Goal: Transaction & Acquisition: Book appointment/travel/reservation

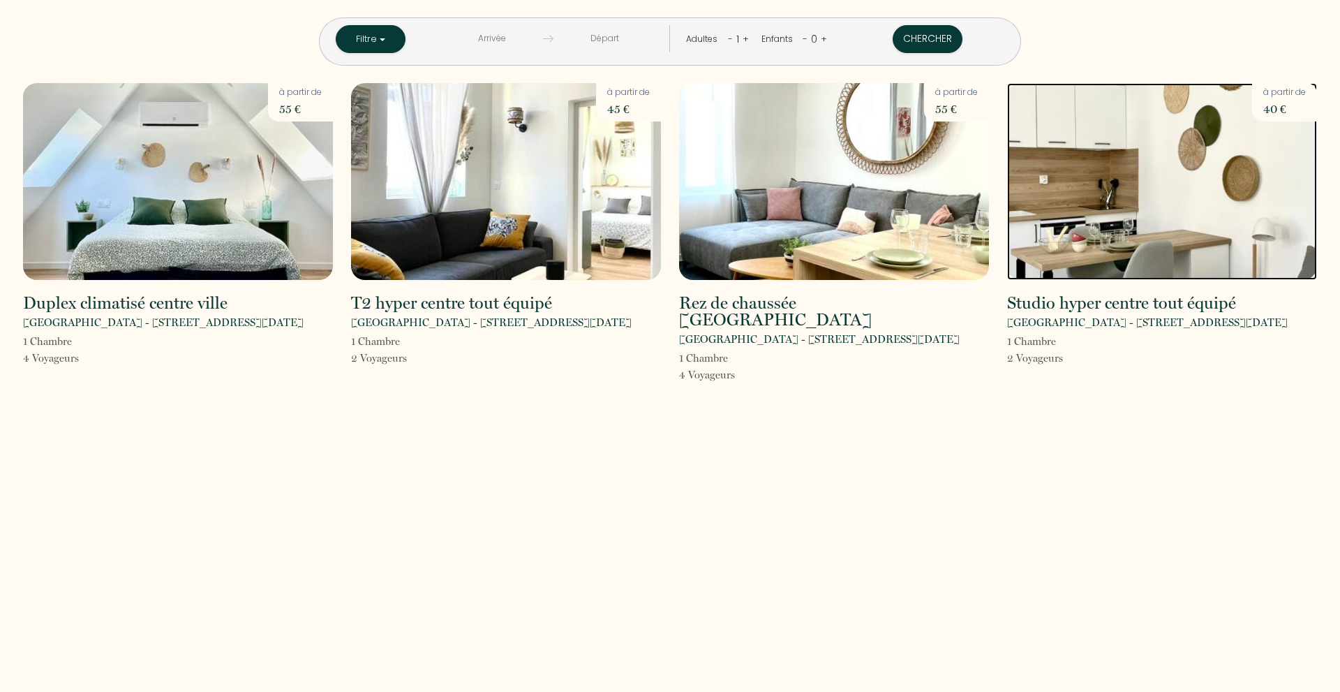
click at [1230, 183] on img at bounding box center [1162, 181] width 310 height 197
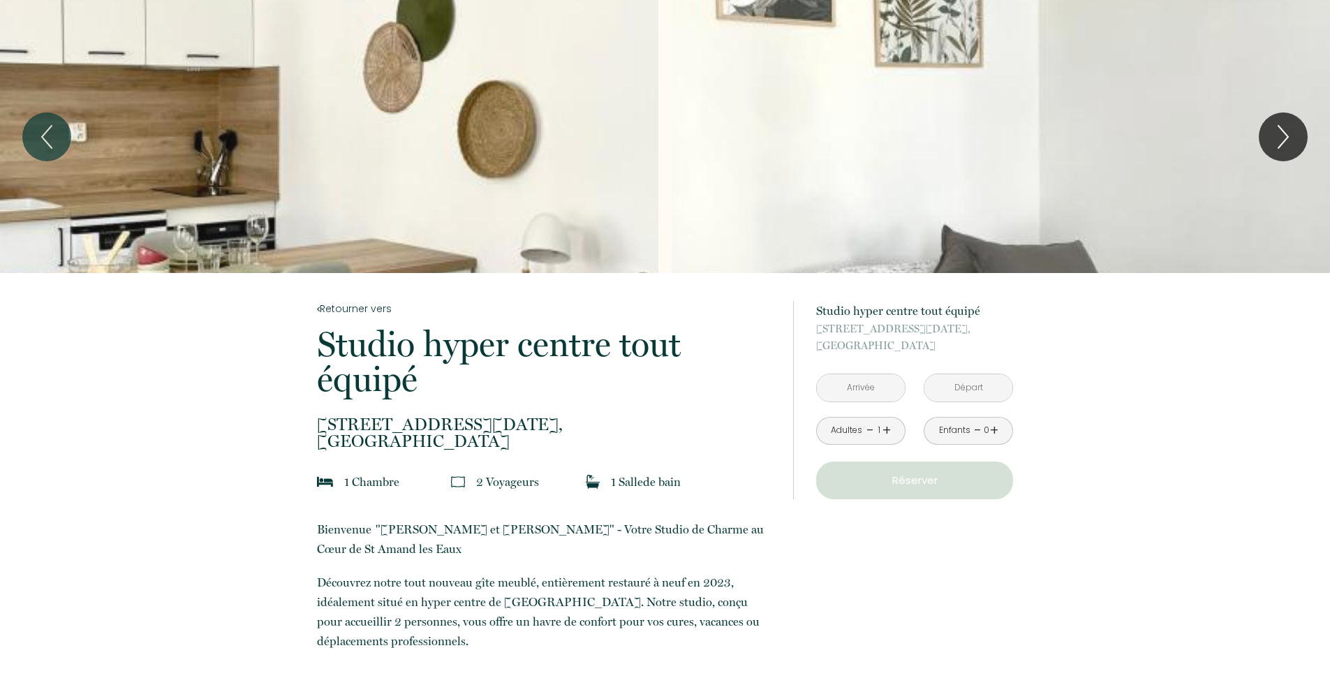
click at [882, 392] on input "text" at bounding box center [861, 387] width 88 height 27
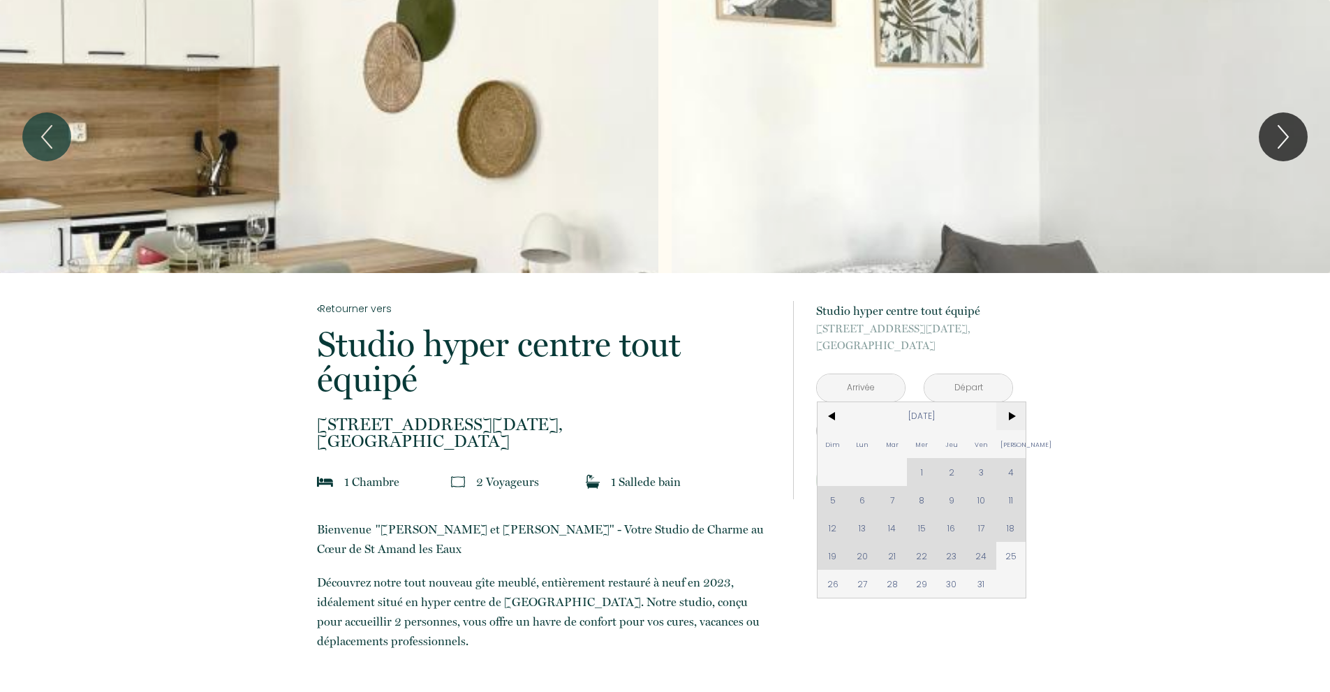
click at [1012, 422] on span ">" at bounding box center [1011, 416] width 30 height 28
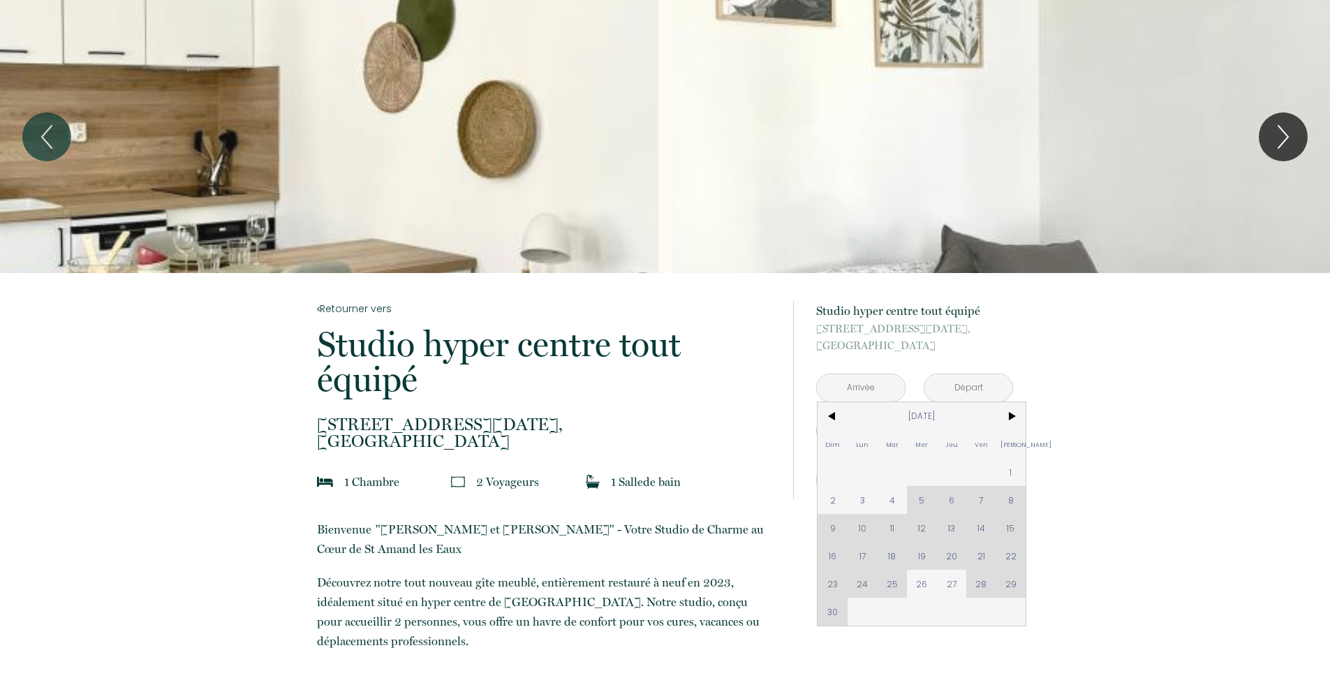
click at [981, 498] on div "Dim Lun Mar Mer Jeu Ven Sam 1 2 3 4 5 6 7 8 9 10 11 12 13 14 15 16 17 18 19 20 …" at bounding box center [921, 513] width 208 height 223
click at [981, 496] on div "Dim Lun Mar Mer Jeu Ven Sam 1 2 3 4 5 6 7 8 9 10 11 12 13 14 15 16 17 18 19 20 …" at bounding box center [921, 513] width 208 height 223
click at [981, 501] on div "Dim Lun Mar Mer Jeu Ven Sam 1 2 3 4 5 6 7 8 9 10 11 12 13 14 15 16 17 18 19 20 …" at bounding box center [921, 513] width 208 height 223
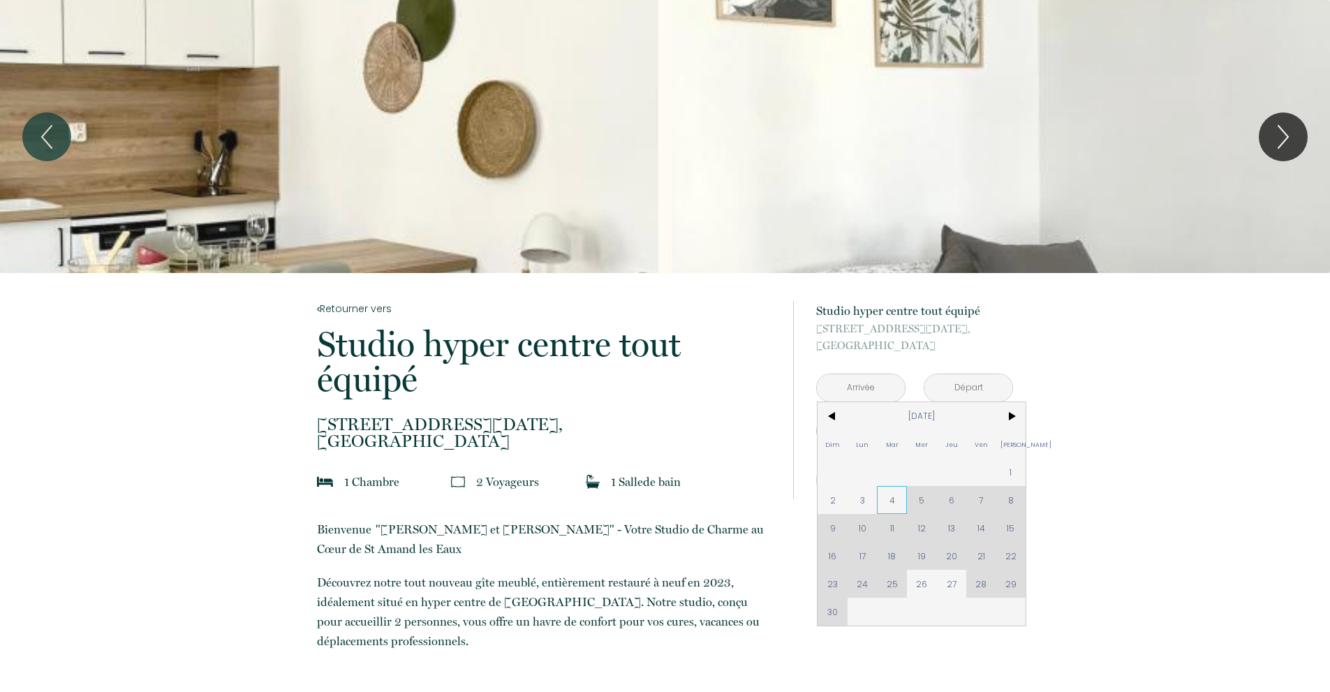
click at [889, 496] on span "4" at bounding box center [892, 500] width 30 height 28
type input "[DATE]"
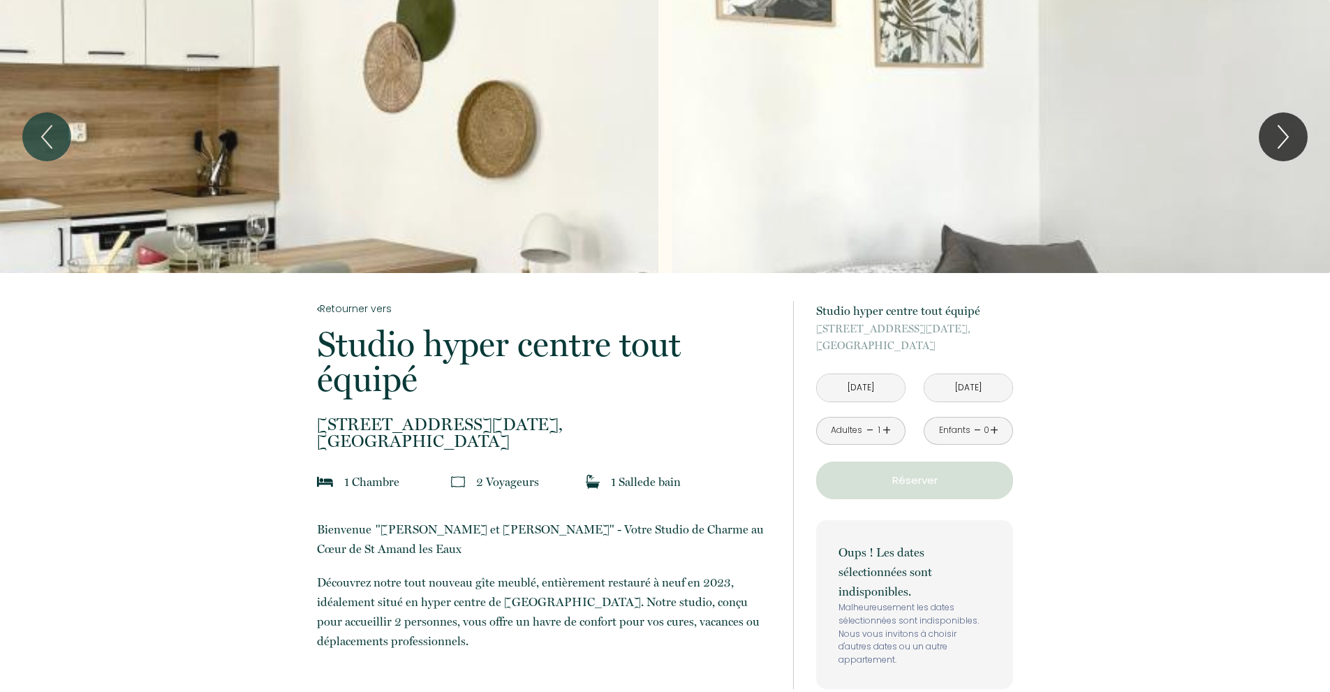
click at [970, 387] on input "[DATE]" at bounding box center [968, 387] width 88 height 27
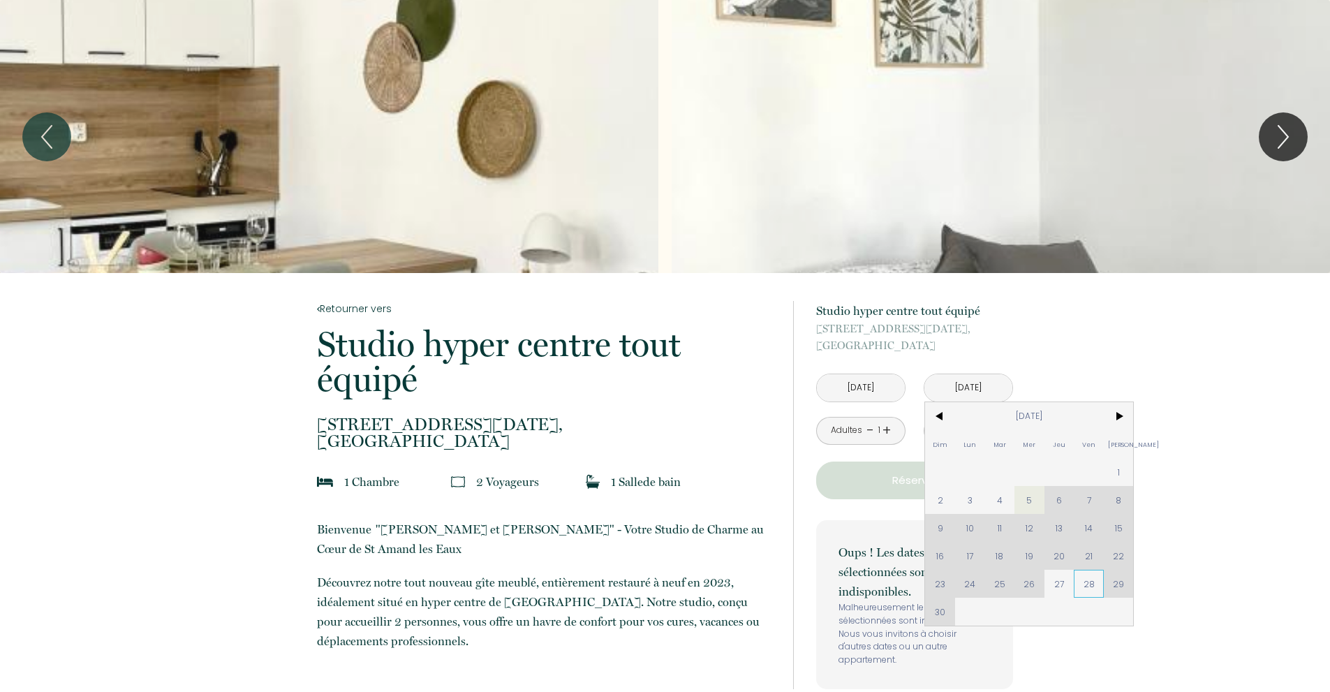
click at [1084, 585] on span "28" at bounding box center [1089, 584] width 30 height 28
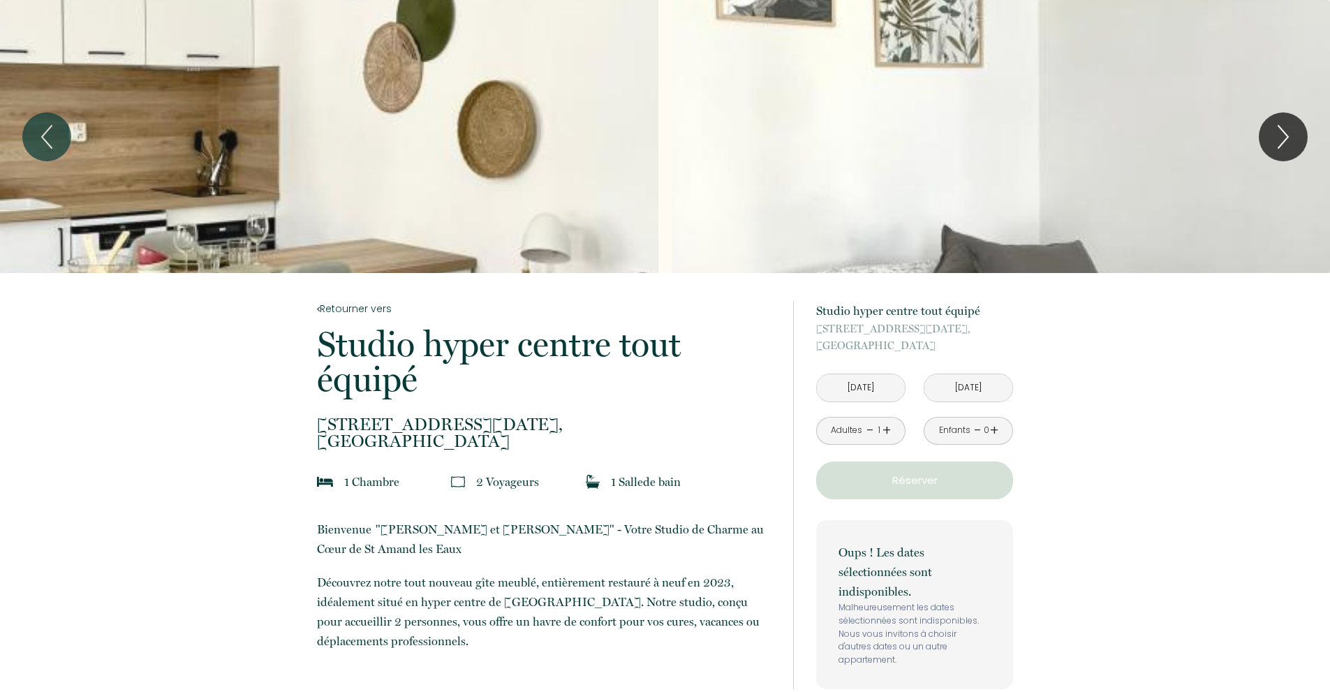
click at [981, 391] on input "[DATE]" at bounding box center [968, 387] width 88 height 27
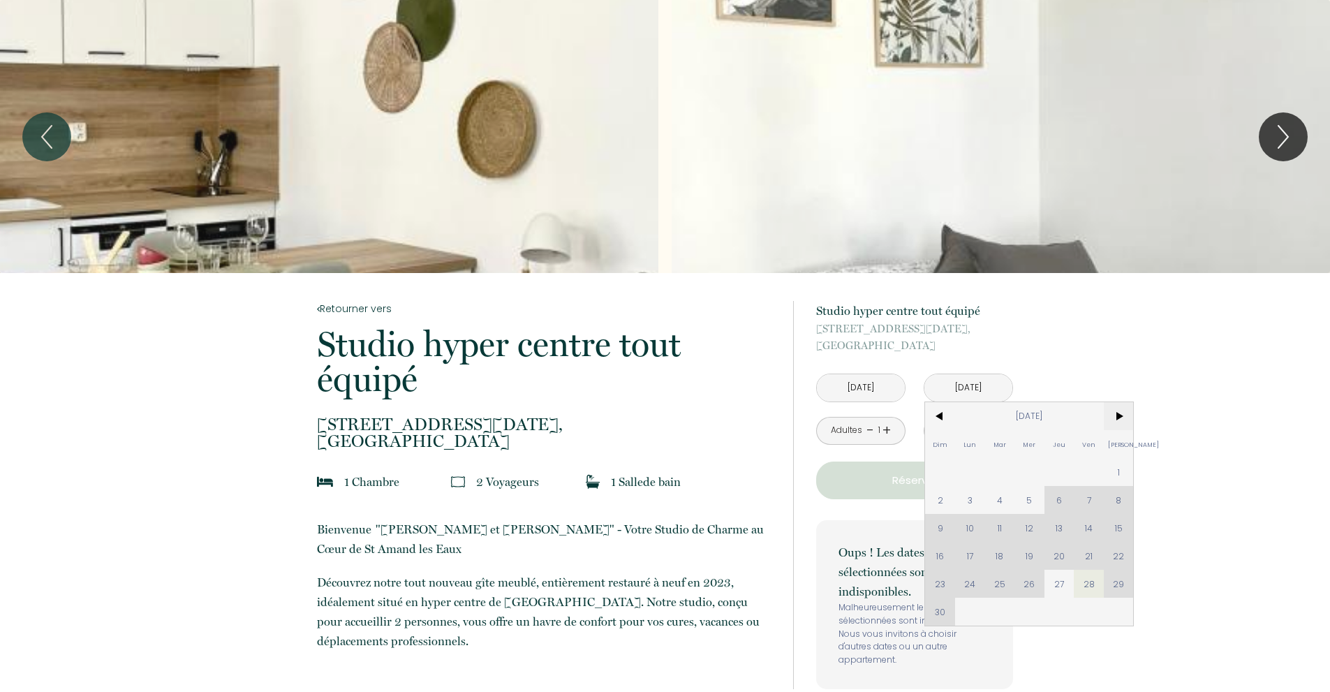
click at [1118, 421] on span ">" at bounding box center [1119, 416] width 30 height 28
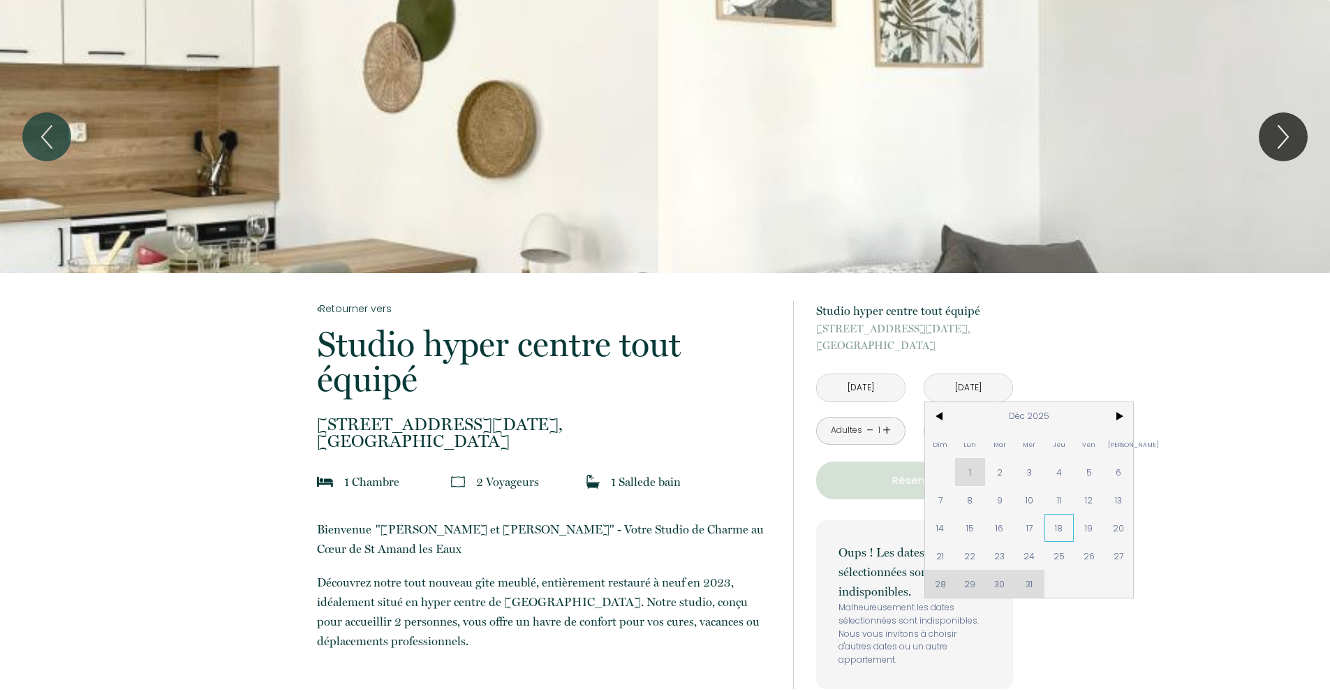
click at [1049, 530] on span "18" at bounding box center [1059, 528] width 30 height 28
type input "[DATE]"
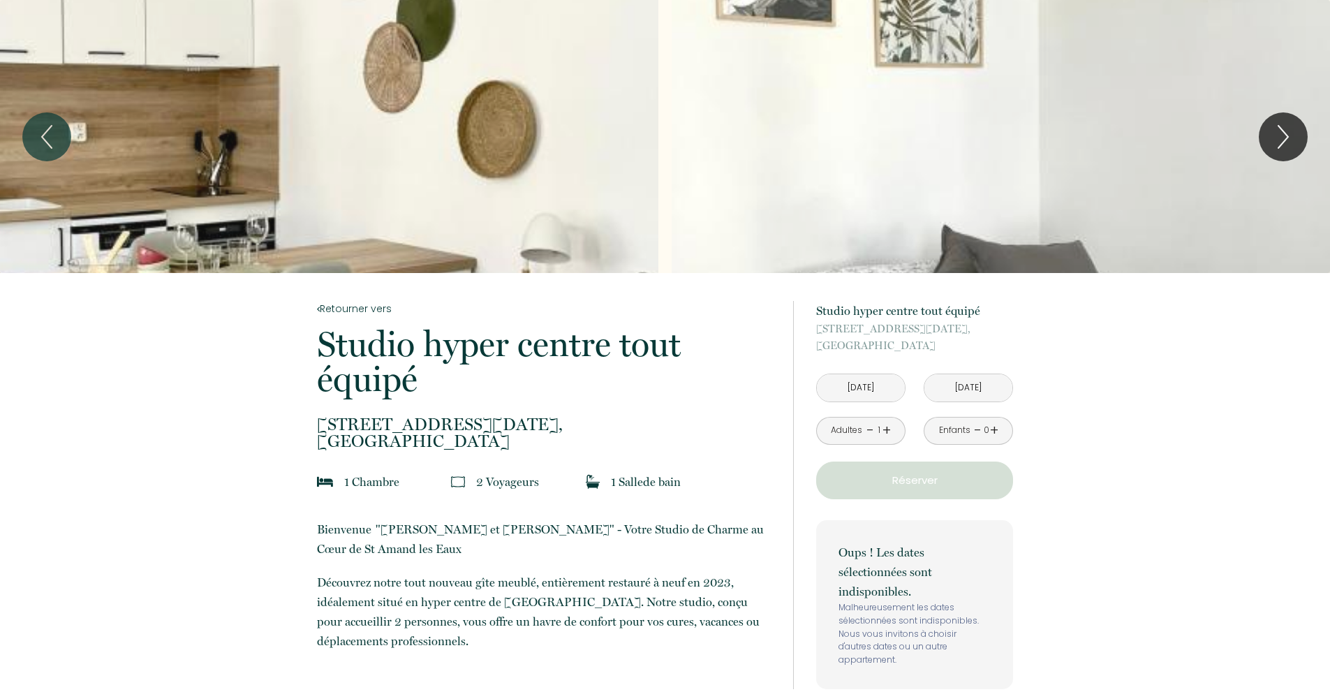
click at [938, 482] on p "Réserver" at bounding box center [914, 480] width 187 height 17
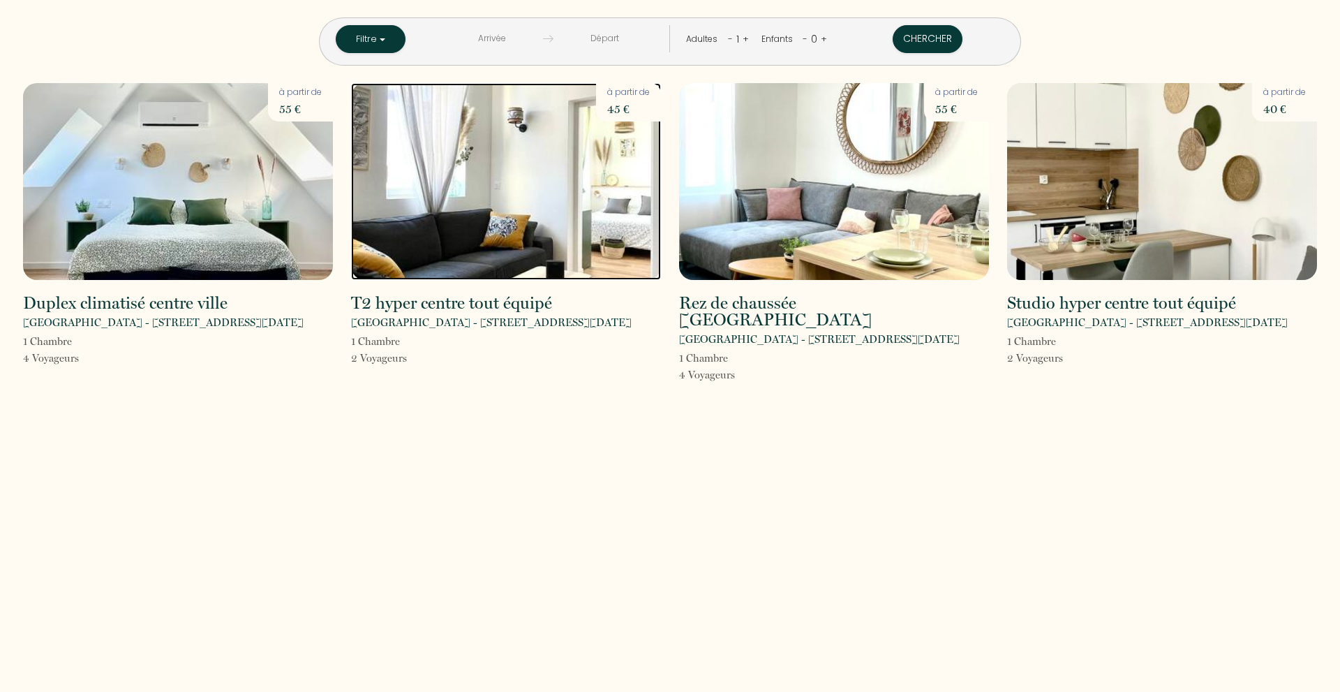
click at [539, 210] on img at bounding box center [506, 181] width 310 height 197
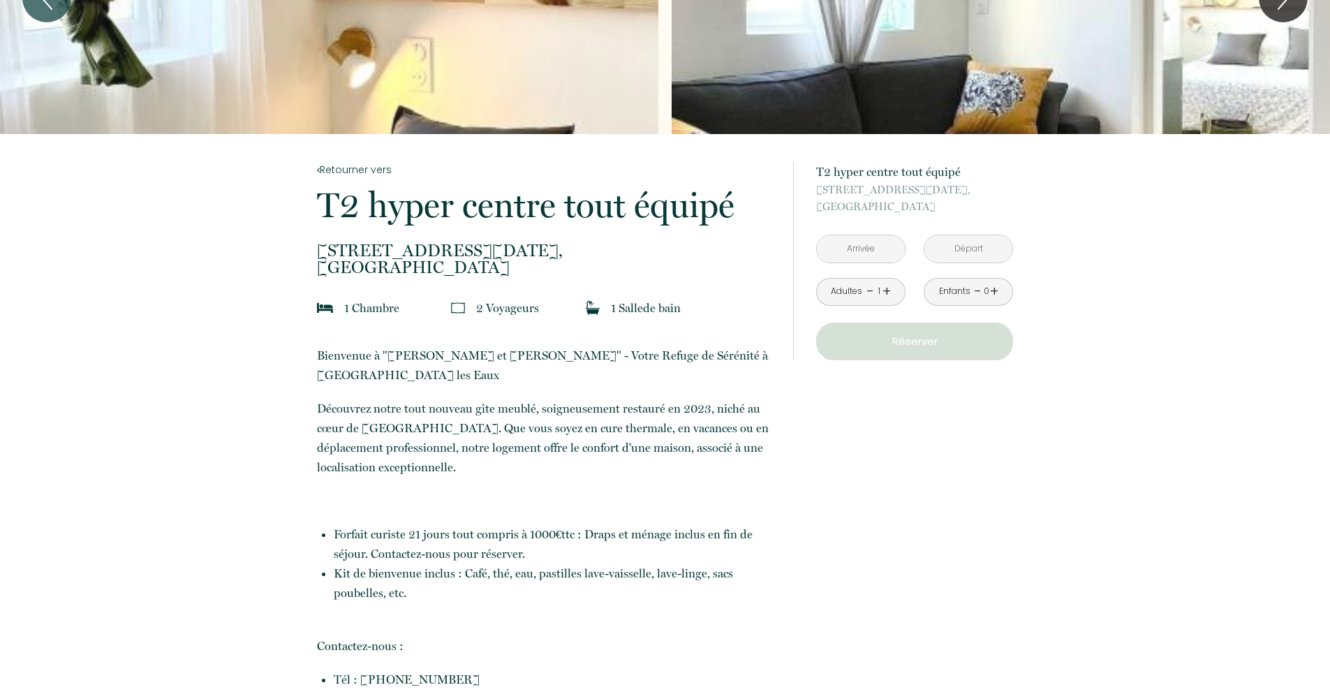
scroll to position [140, 0]
click at [859, 249] on input "text" at bounding box center [861, 248] width 88 height 27
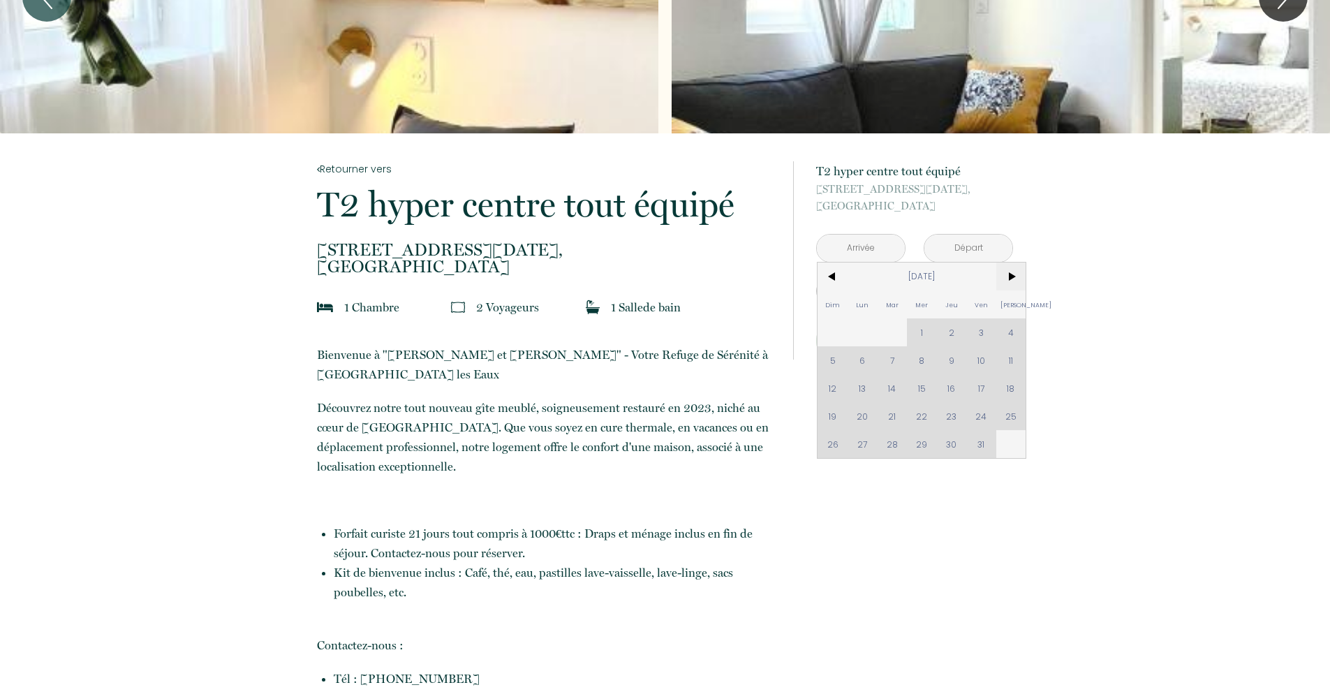
click at [1009, 279] on span ">" at bounding box center [1011, 276] width 30 height 28
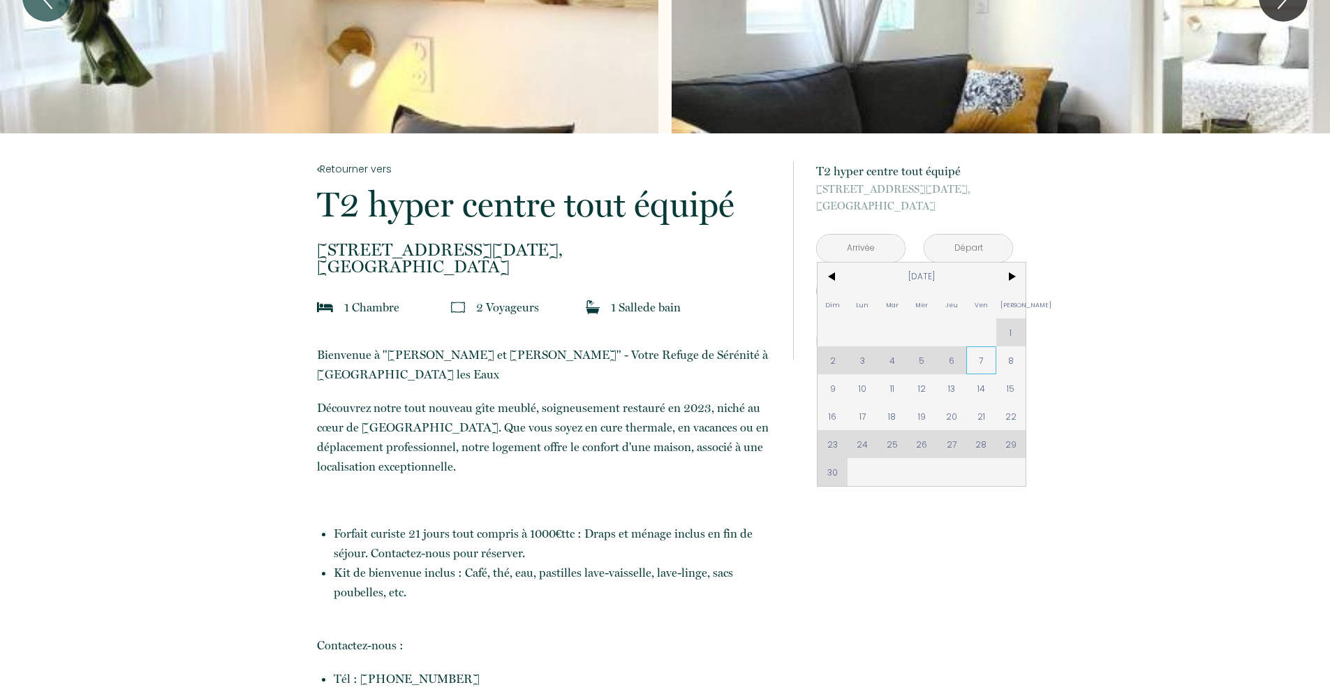
click at [986, 365] on span "7" at bounding box center [981, 360] width 30 height 28
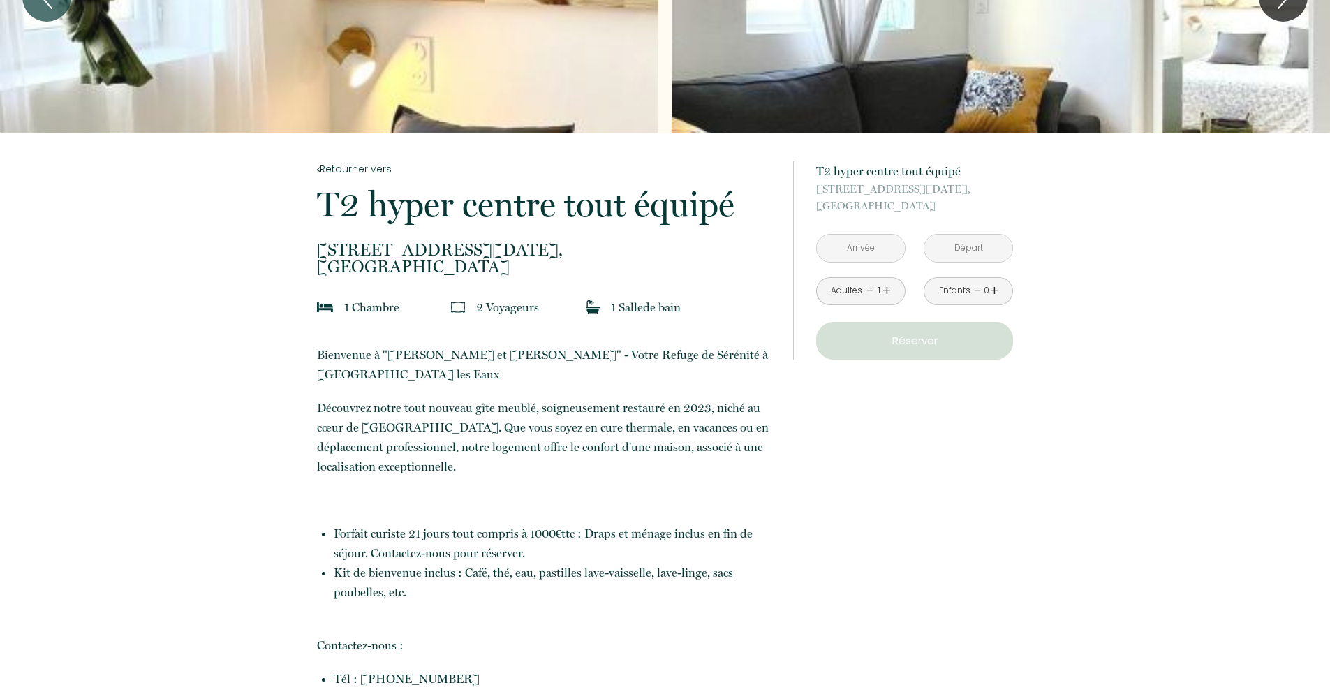
type input "Ven 07 Nov 2025"
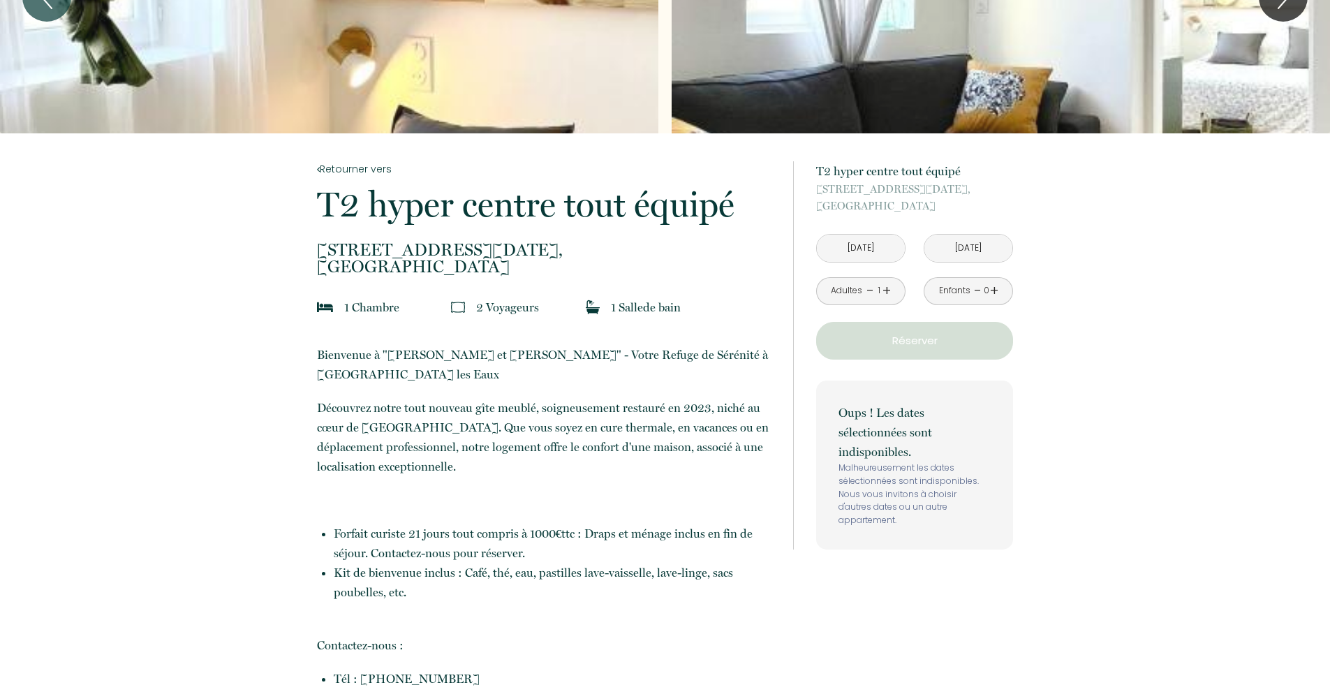
click at [988, 251] on input "Sam 08 Nov 2025" at bounding box center [968, 248] width 88 height 27
click at [984, 249] on input "Sam 08 Nov 2025" at bounding box center [968, 248] width 88 height 27
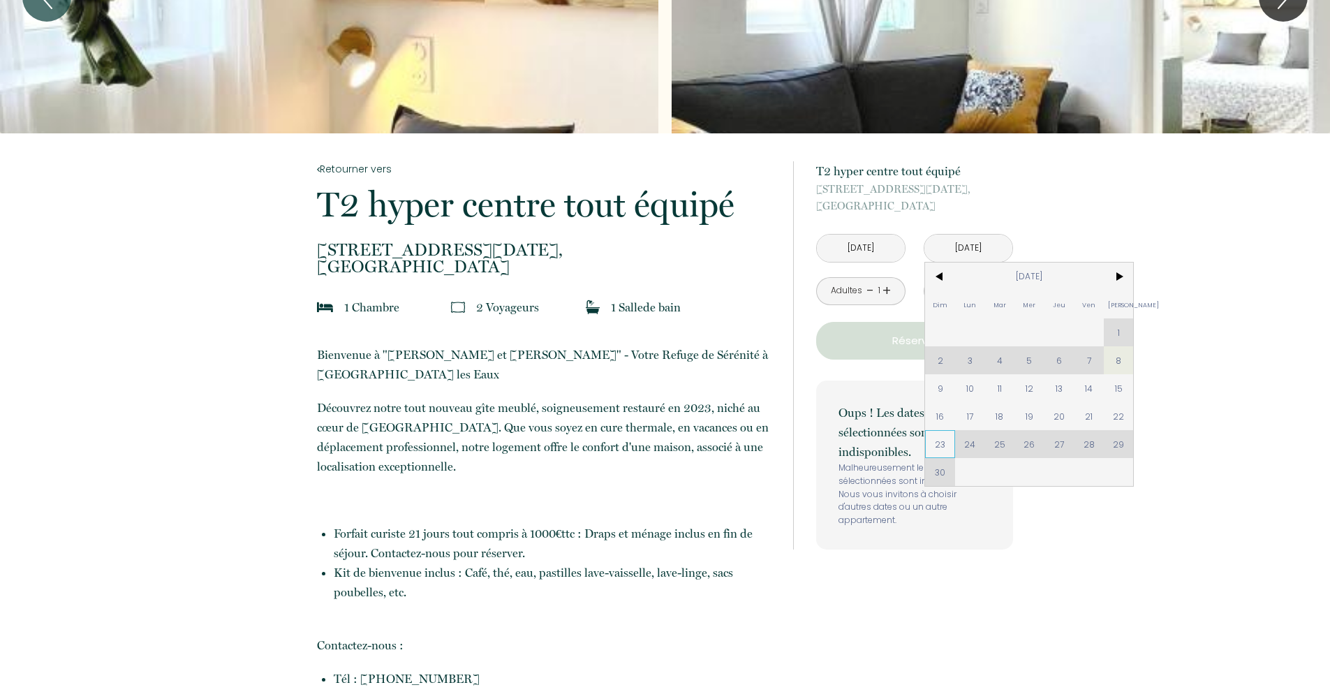
click at [933, 445] on span "23" at bounding box center [940, 444] width 30 height 28
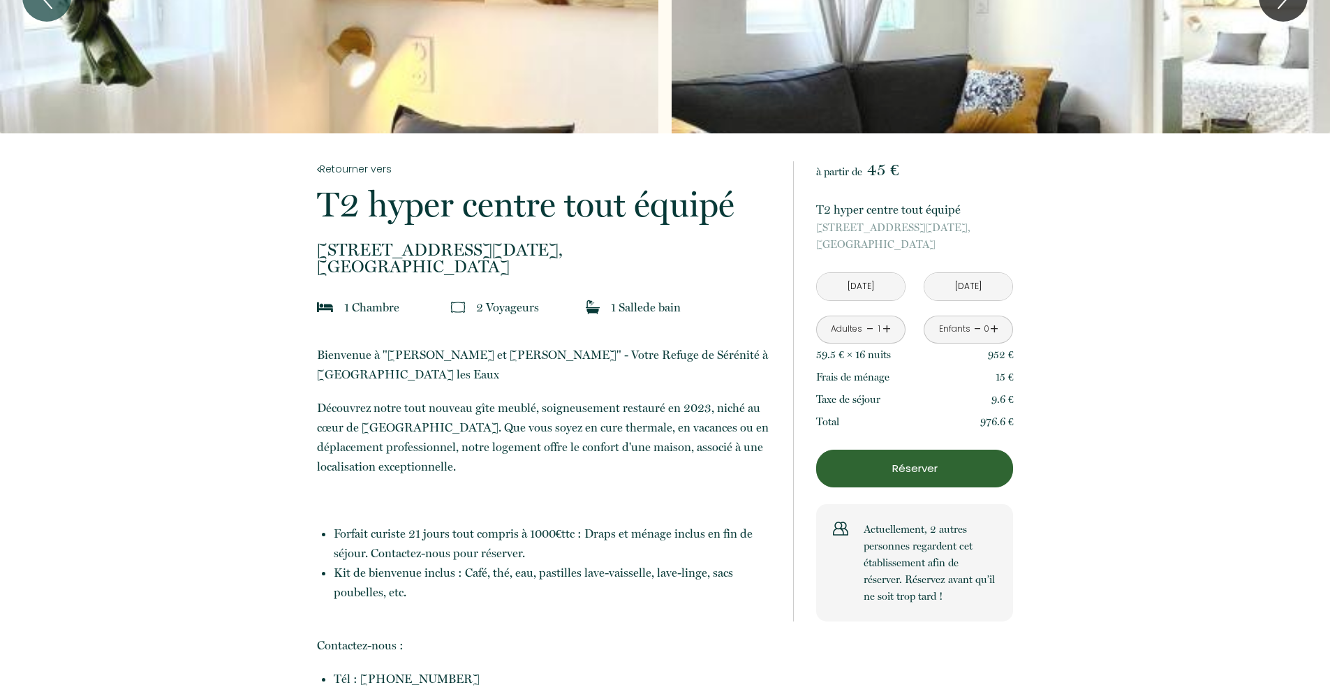
click at [970, 286] on input "Dim 23 Nov 2025" at bounding box center [968, 286] width 88 height 27
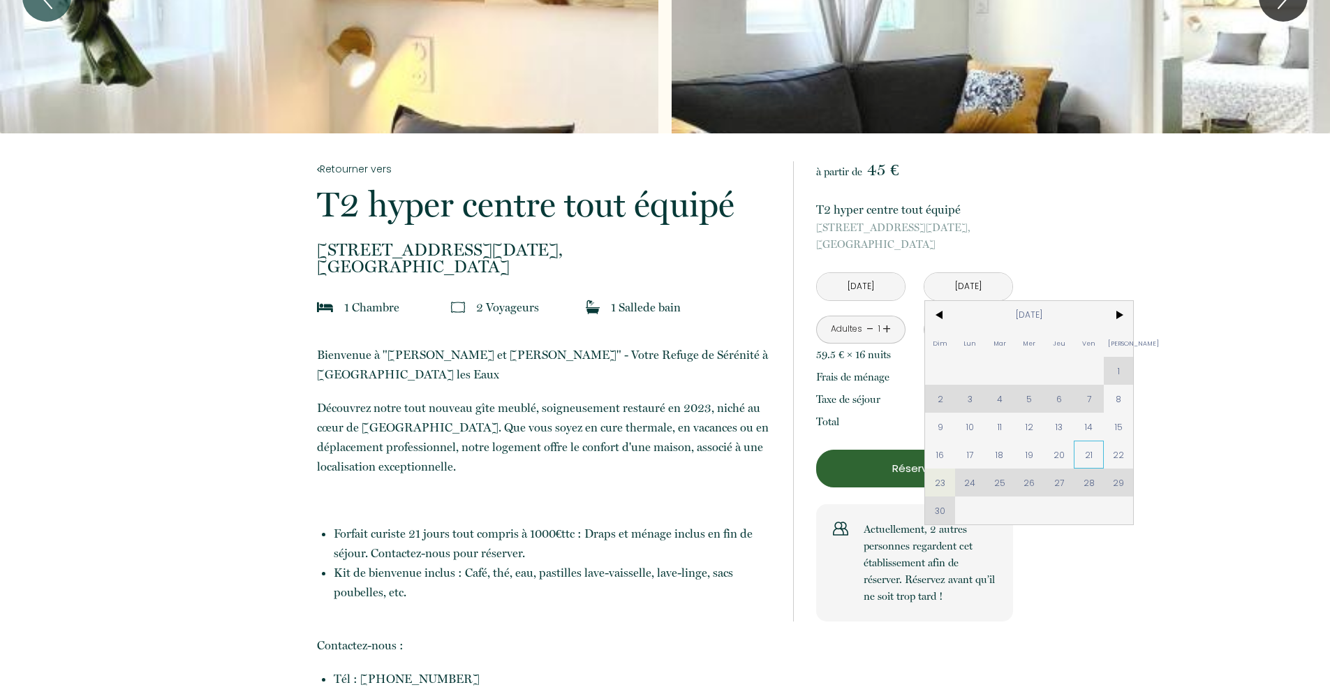
click at [1080, 460] on span "21" at bounding box center [1089, 454] width 30 height 28
type input "Ven 21 Nov 2025"
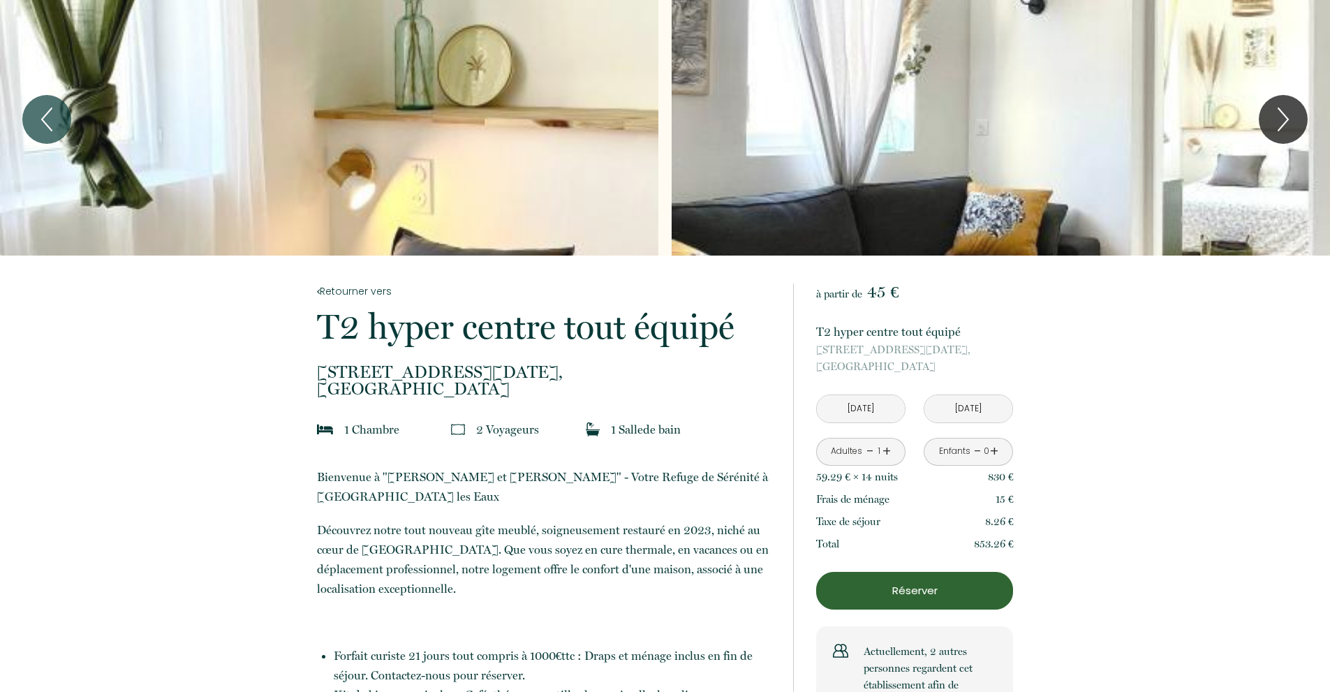
scroll to position [0, 0]
